Goal: Task Accomplishment & Management: Complete application form

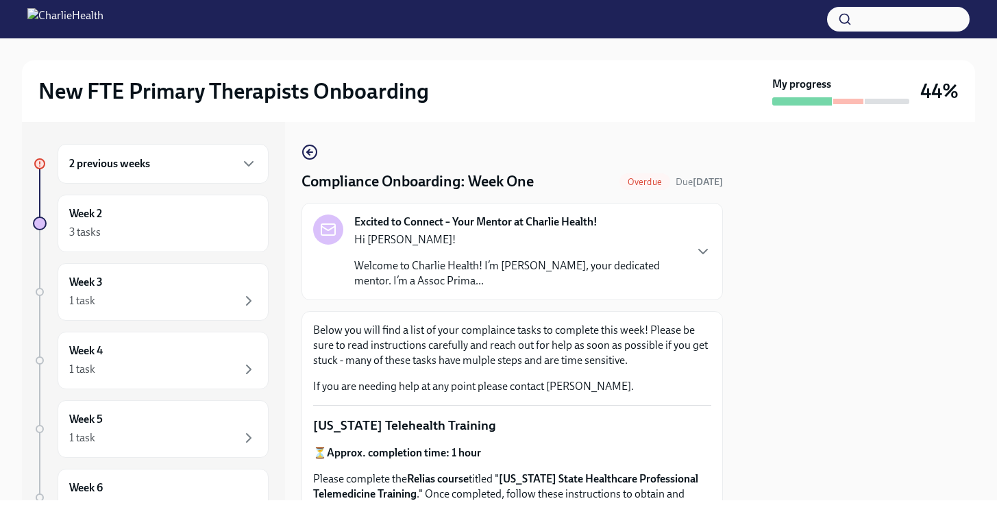
scroll to position [802, 0]
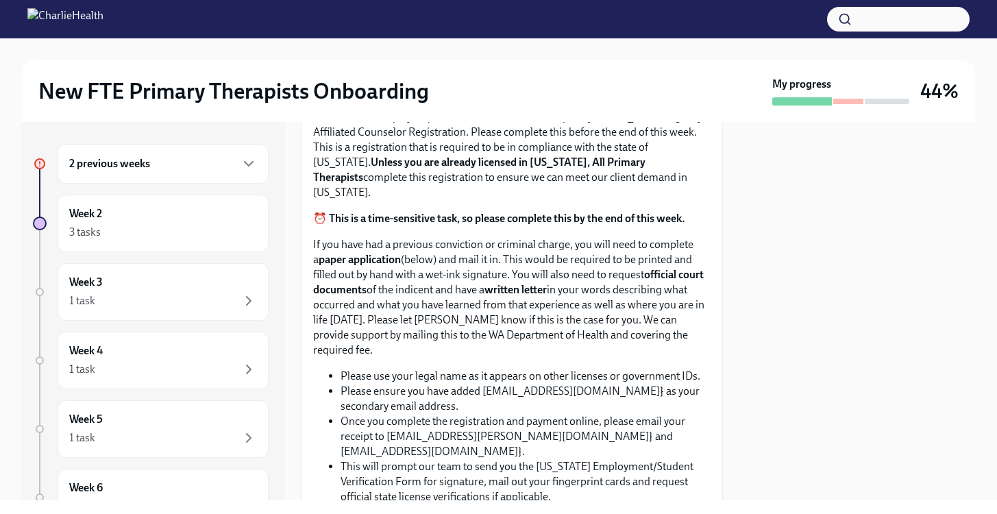
click at [433, 25] on span "Upload CPR/First Aid Training Certificate" at bounding box center [427, 19] width 209 height 14
click at [0, 0] on input "Upload CPR/First Aid Training Certificate" at bounding box center [0, 0] width 0 height 0
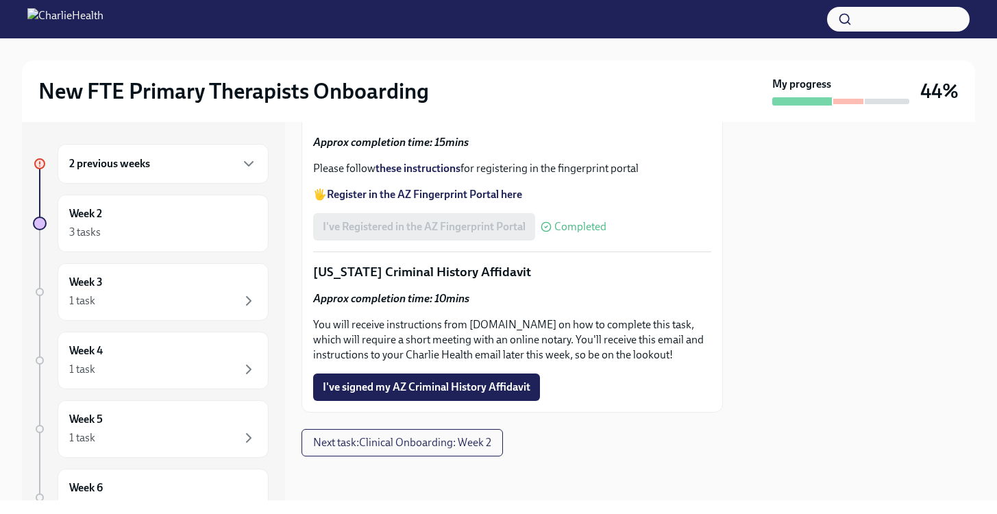
scroll to position [2047, 0]
click at [412, 388] on span "I've signed my AZ Criminal History Affidavit" at bounding box center [427, 387] width 208 height 14
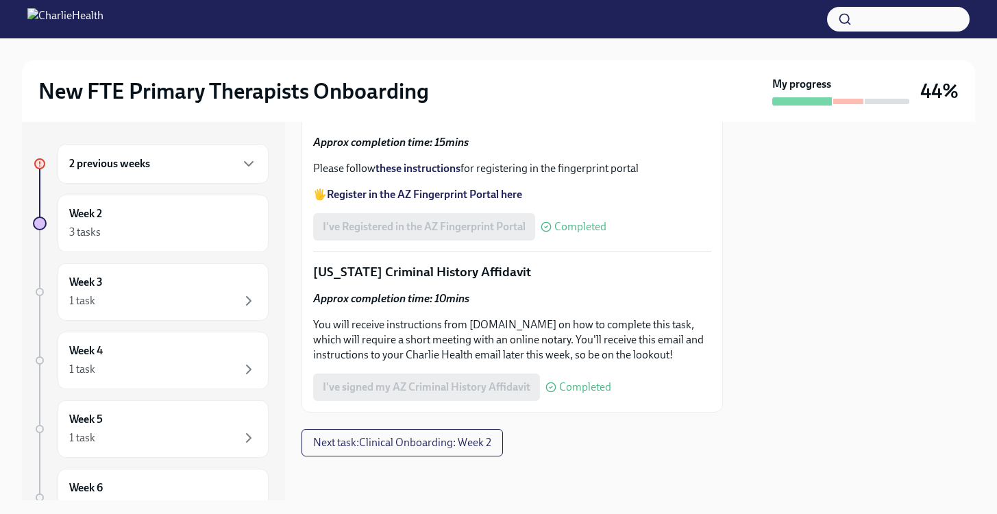
click at [149, 171] on div "2 previous weeks" at bounding box center [163, 164] width 188 height 16
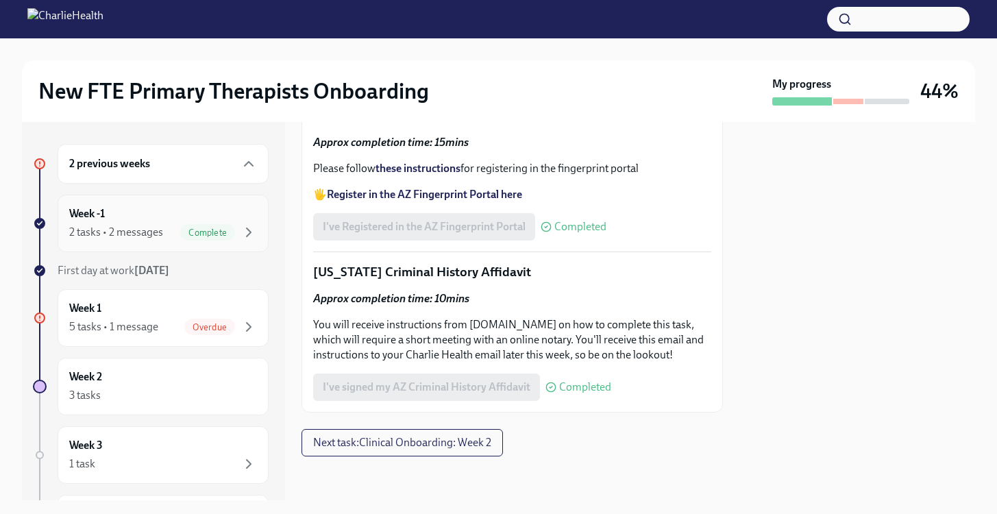
click at [149, 208] on div "Week -1 2 tasks • 2 messages Complete" at bounding box center [163, 223] width 188 height 34
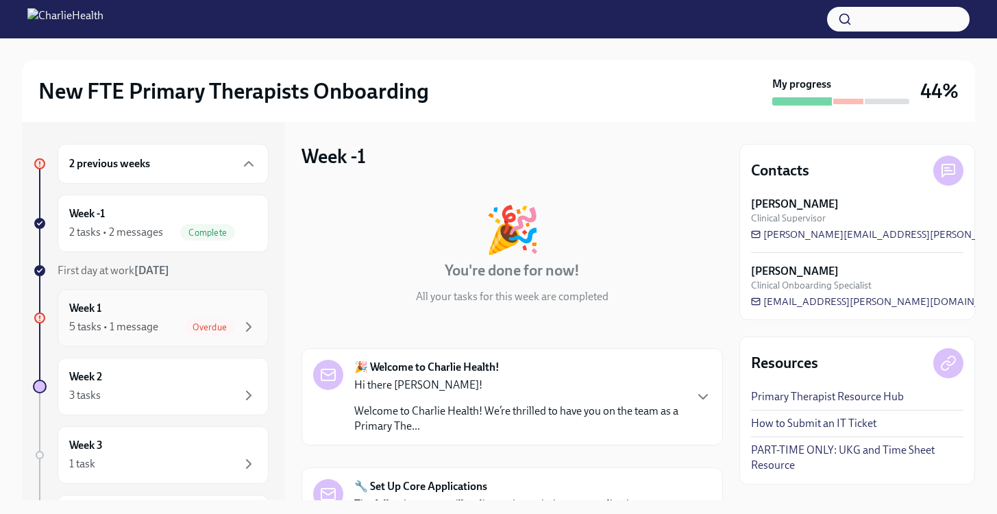
click at [147, 310] on div "Week 1 5 tasks • 1 message Overdue" at bounding box center [163, 318] width 188 height 34
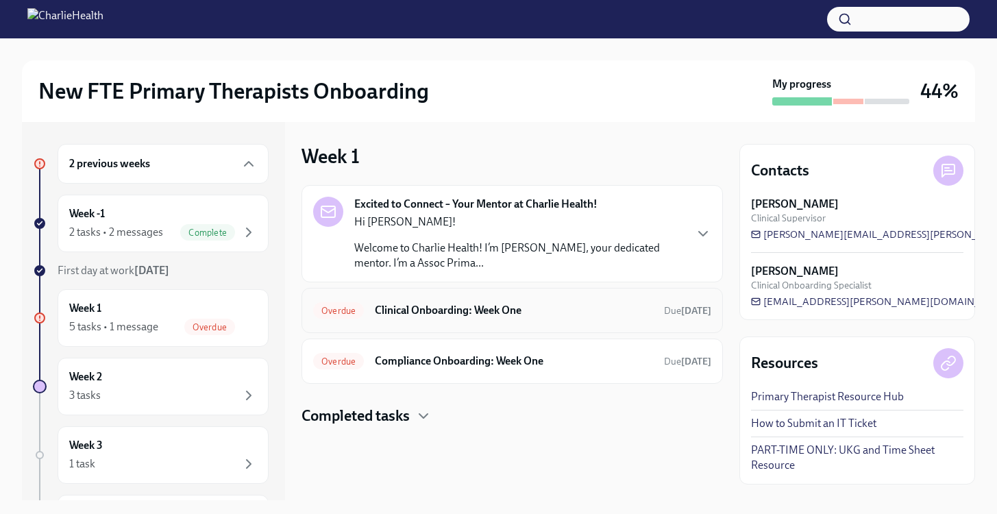
click at [459, 312] on h6 "Clinical Onboarding: Week One" at bounding box center [514, 310] width 278 height 15
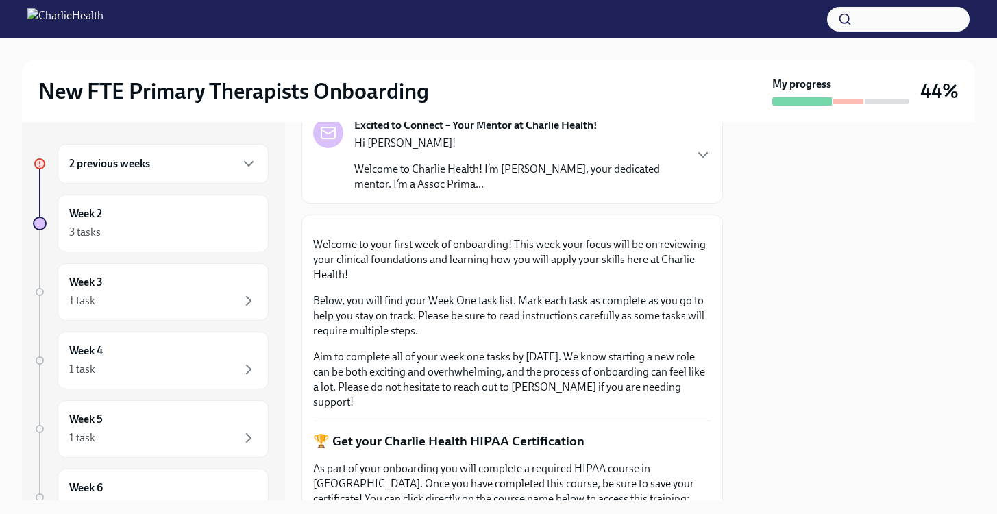
scroll to position [89, 0]
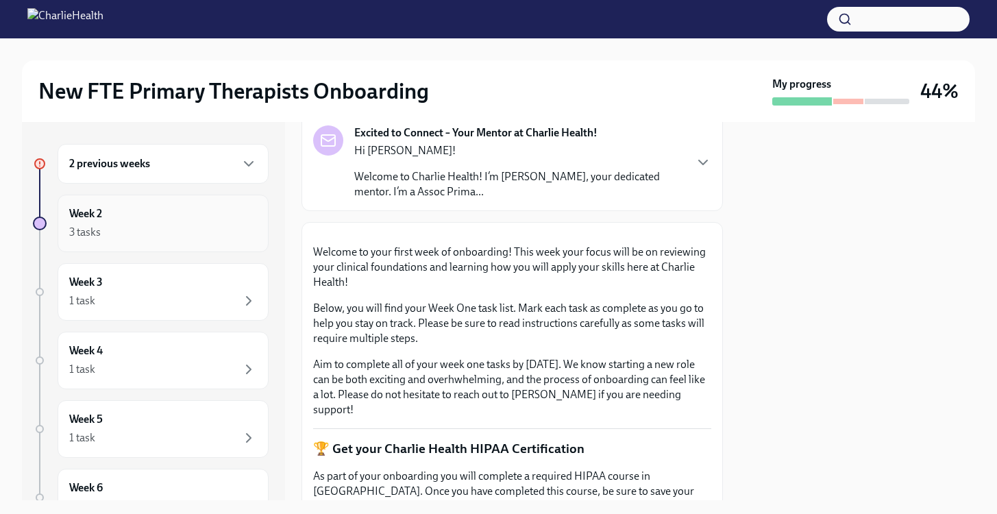
click at [163, 227] on div "3 tasks" at bounding box center [163, 232] width 188 height 16
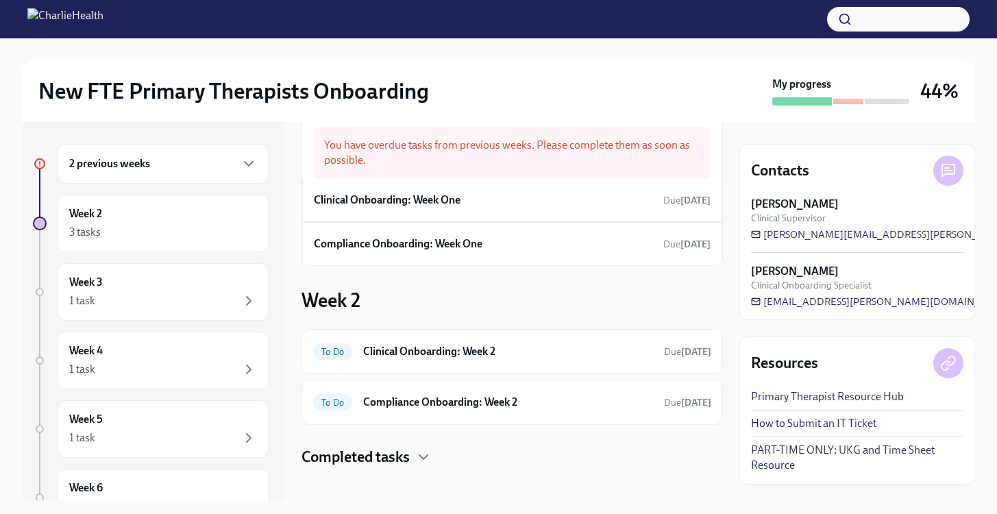
scroll to position [40, 0]
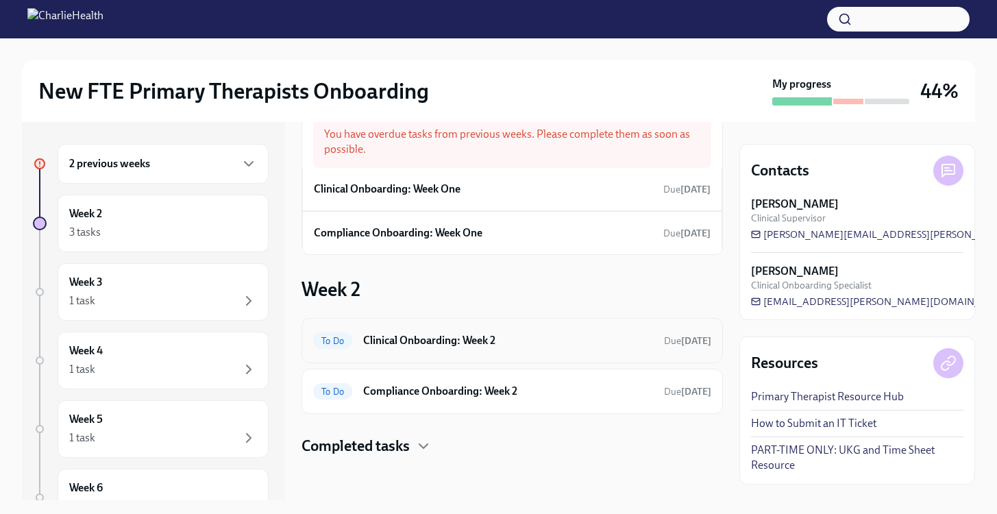
click at [494, 339] on h6 "Clinical Onboarding: Week 2" at bounding box center [508, 340] width 290 height 15
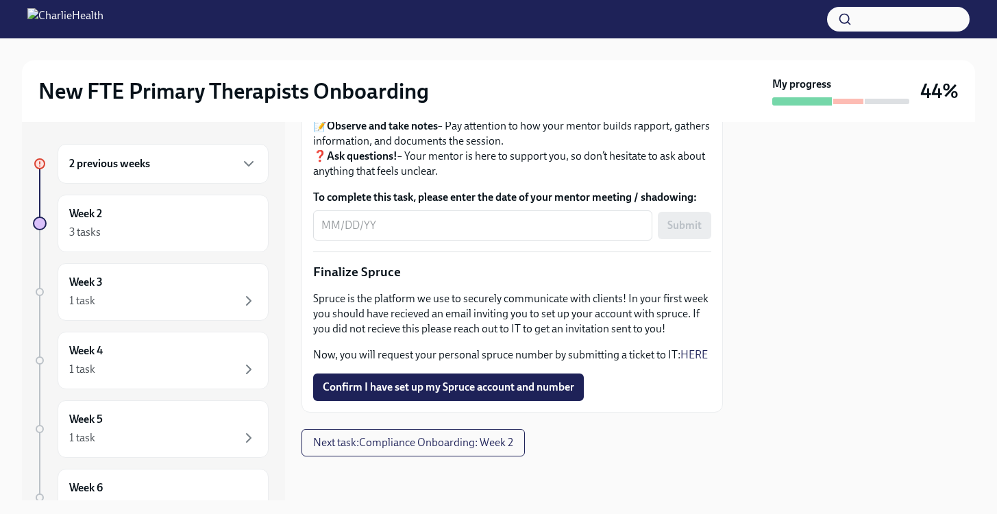
scroll to position [1714, 0]
click at [465, 453] on button "Next task : Compliance Onboarding: Week 2" at bounding box center [413, 442] width 223 height 27
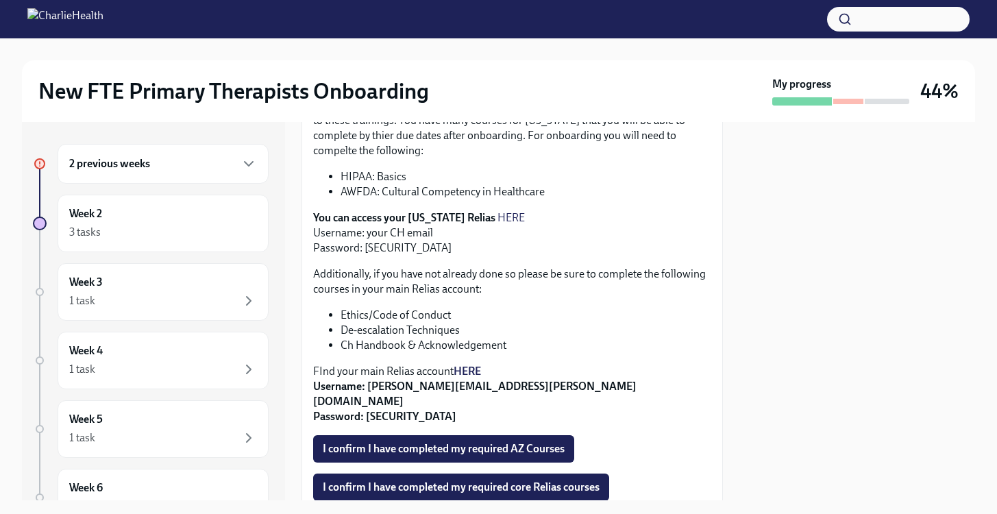
scroll to position [383, 0]
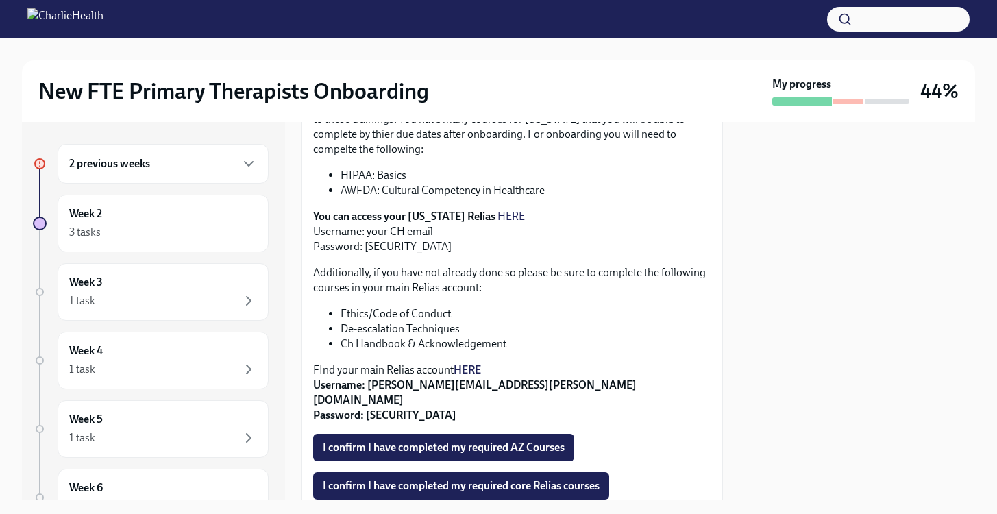
click at [471, 371] on strong "HERE" at bounding box center [467, 369] width 27 height 13
click at [469, 369] on strong "HERE" at bounding box center [467, 369] width 27 height 13
click at [471, 369] on strong "HERE" at bounding box center [467, 369] width 27 height 13
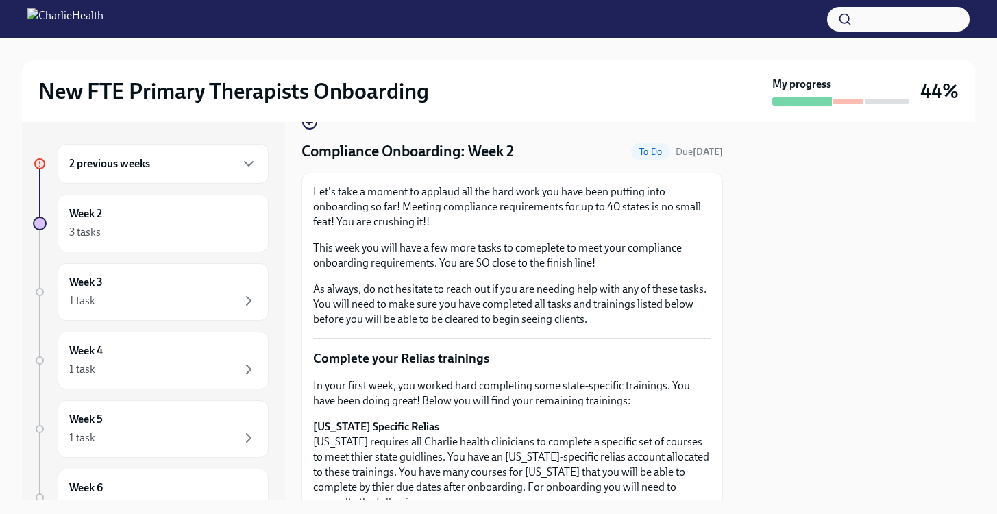
scroll to position [0, 0]
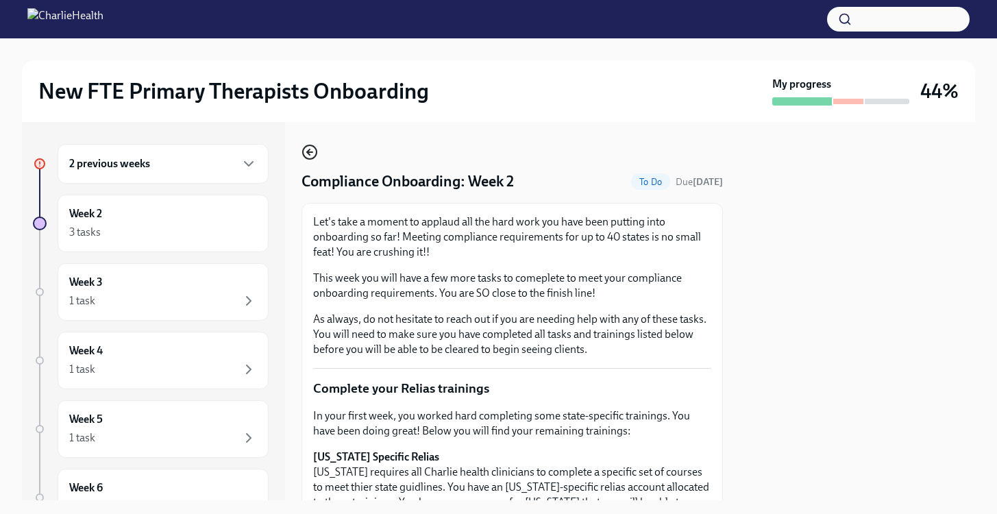
click at [306, 149] on icon "button" at bounding box center [310, 152] width 16 height 16
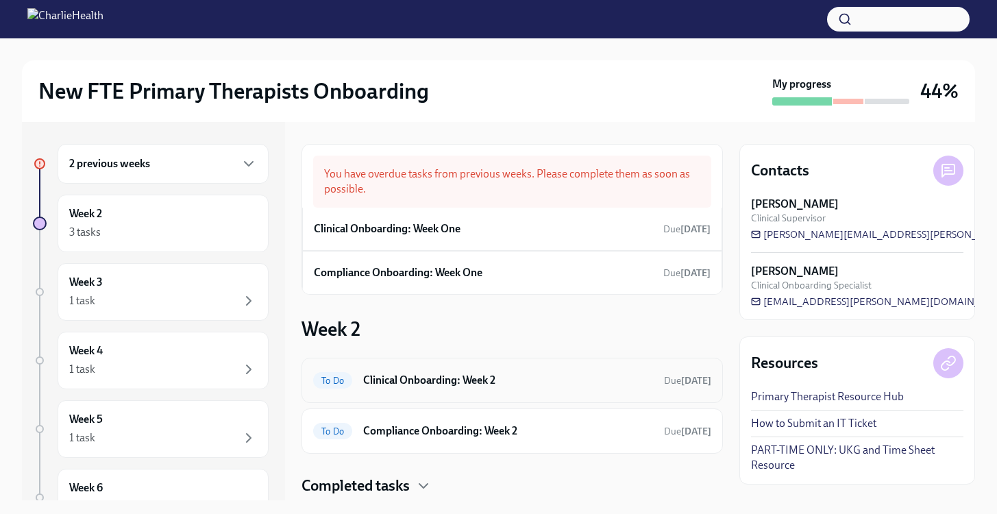
click at [511, 371] on div "To Do Clinical Onboarding: Week 2 Due [DATE]" at bounding box center [512, 380] width 398 height 22
